Goal: Check status: Check status

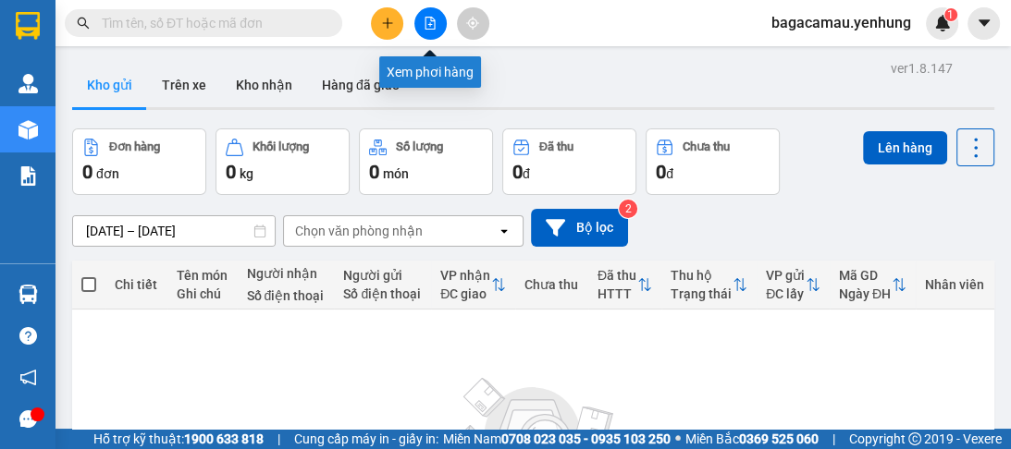
click at [425, 17] on icon "file-add" at bounding box center [430, 23] width 10 height 13
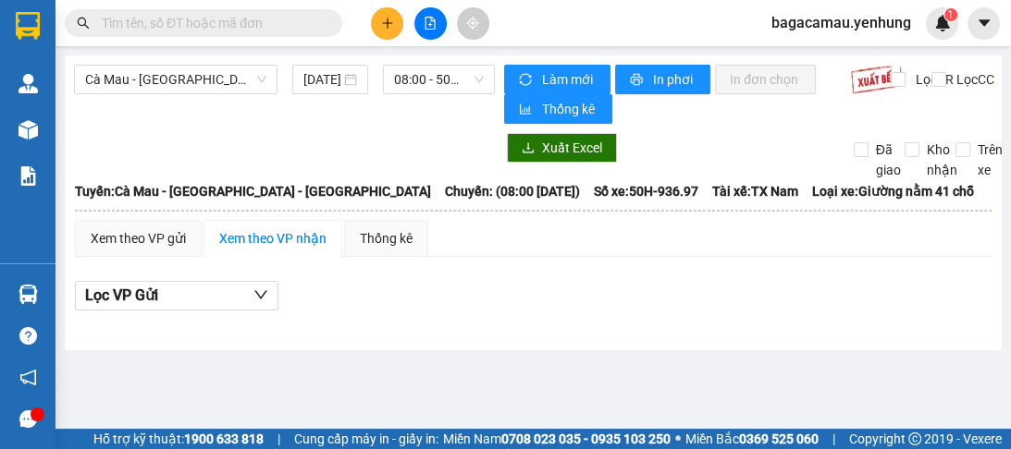
click at [349, 83] on div "[DATE]" at bounding box center [330, 79] width 54 height 20
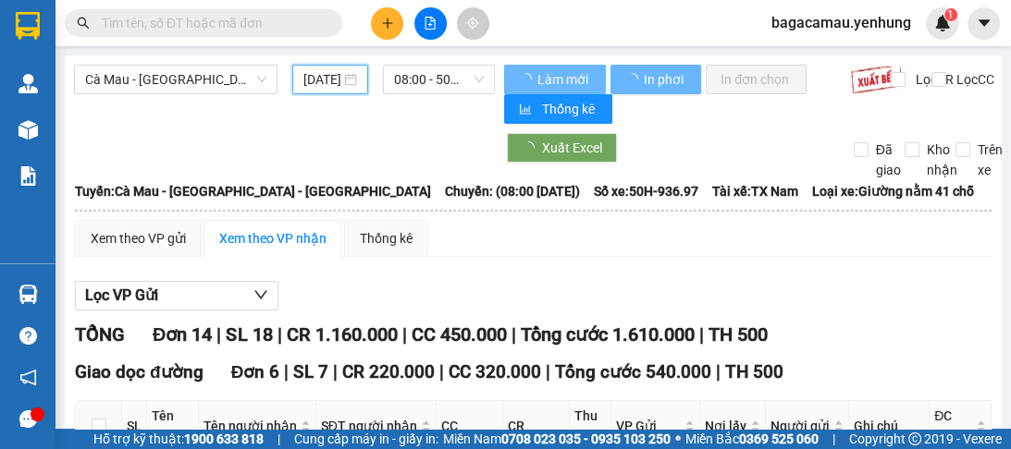
scroll to position [0, 30]
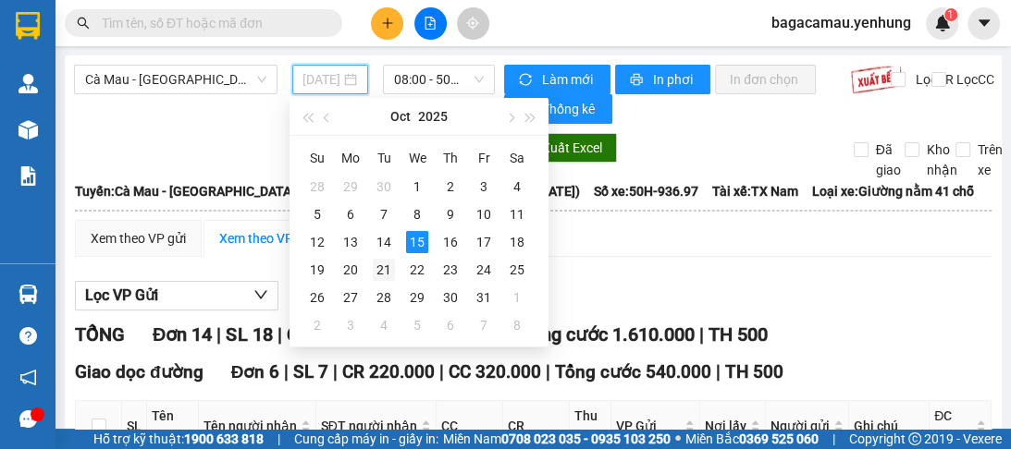
click at [389, 244] on div "14" at bounding box center [384, 242] width 22 height 22
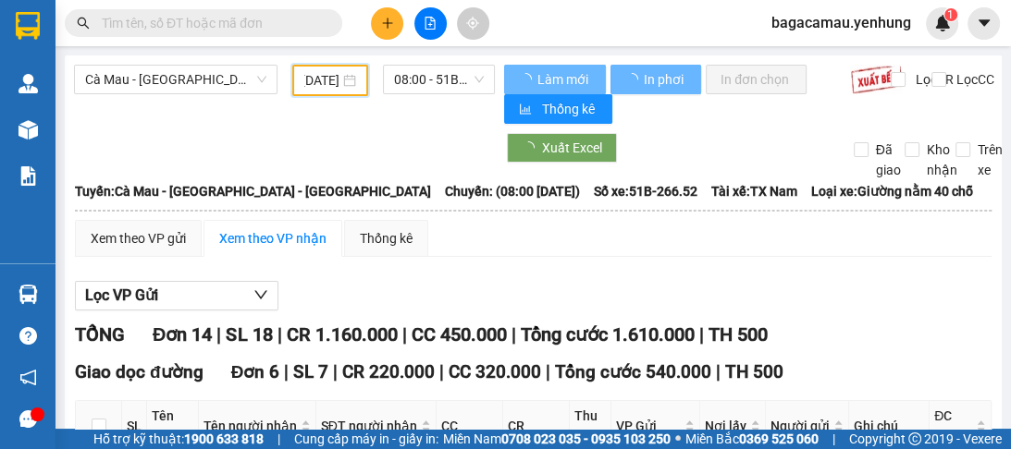
scroll to position [0, 28]
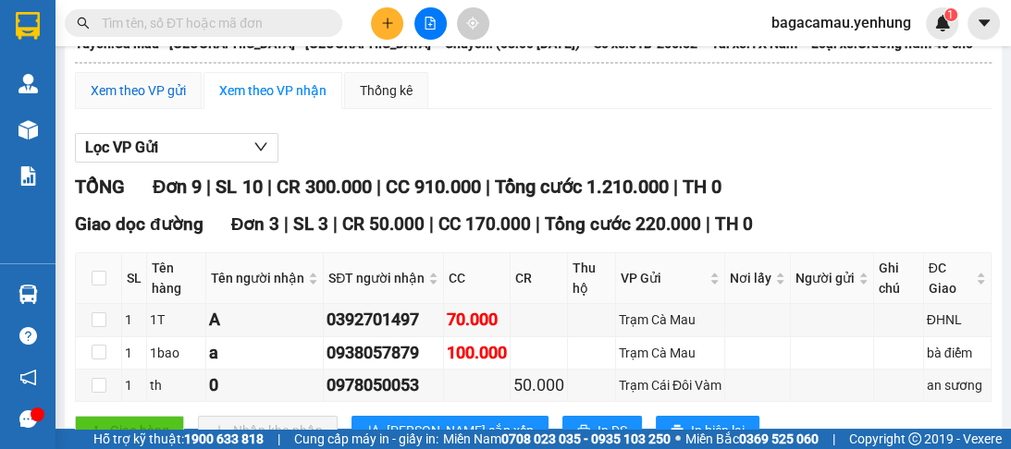
click at [133, 88] on div "Xem theo VP gửi" at bounding box center [138, 90] width 95 height 20
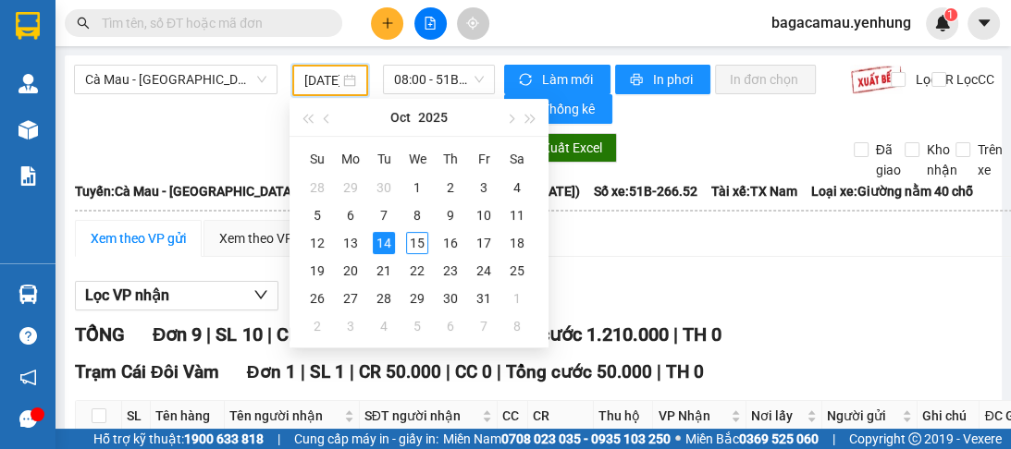
click at [314, 80] on input "[DATE]" at bounding box center [321, 80] width 35 height 20
click at [407, 243] on div "15" at bounding box center [417, 243] width 22 height 22
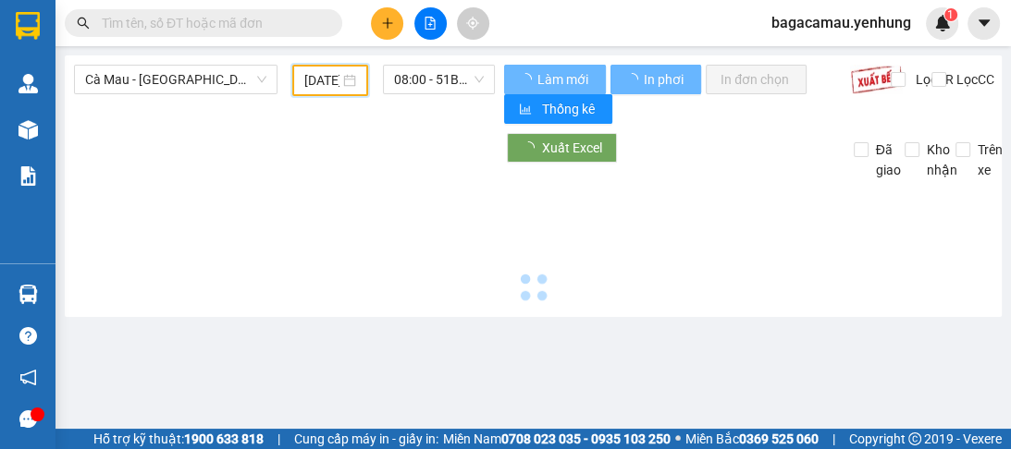
type input "[DATE]"
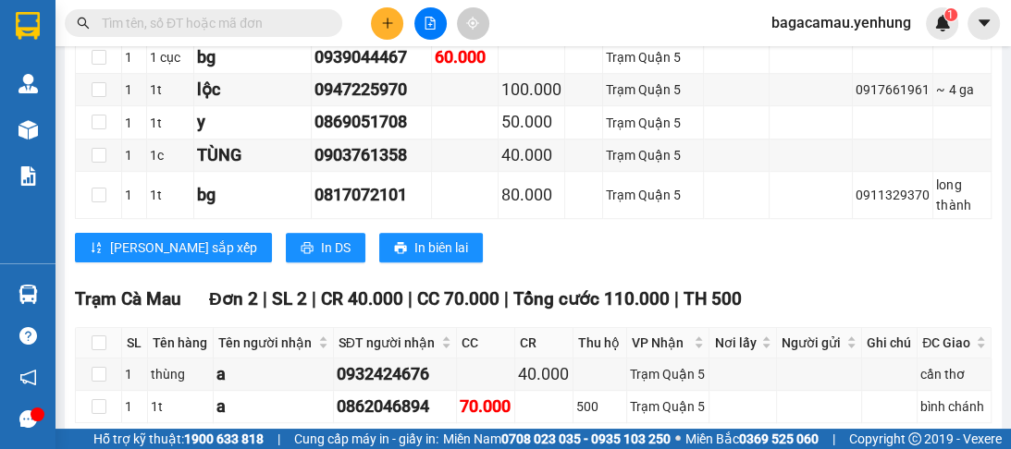
scroll to position [899, 0]
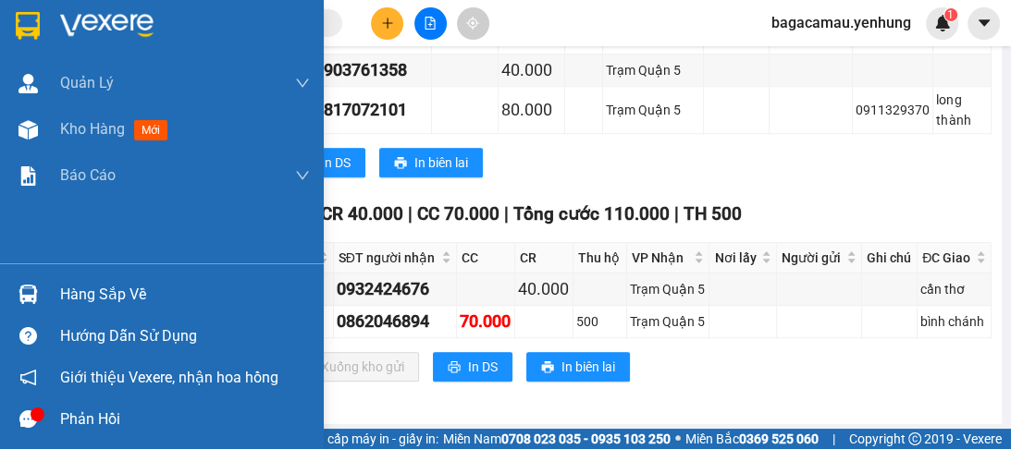
click at [28, 285] on img at bounding box center [27, 294] width 19 height 19
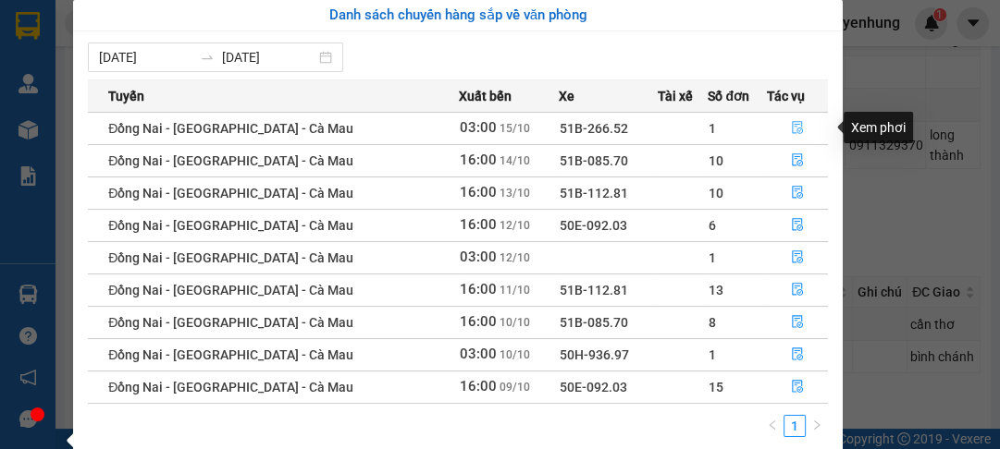
click at [796, 131] on icon "file-done" at bounding box center [797, 128] width 11 height 13
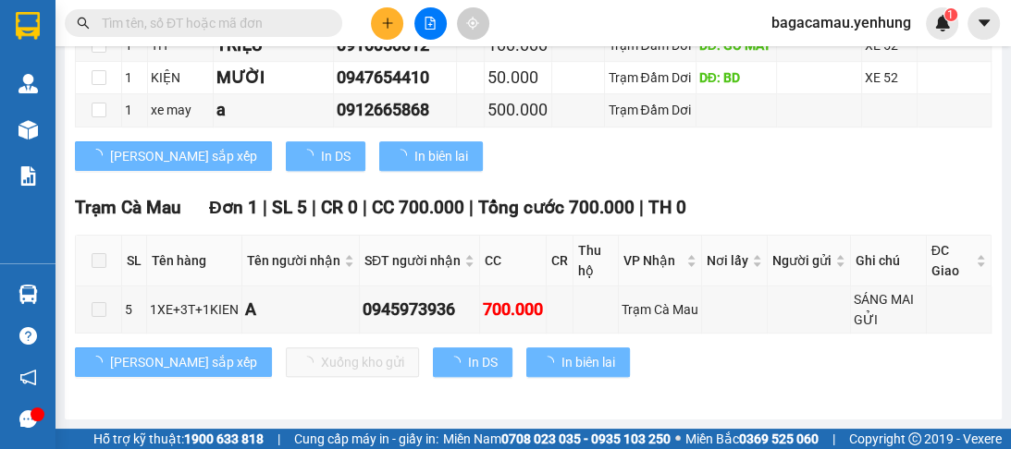
scroll to position [633, 0]
